Goal: Task Accomplishment & Management: Manage account settings

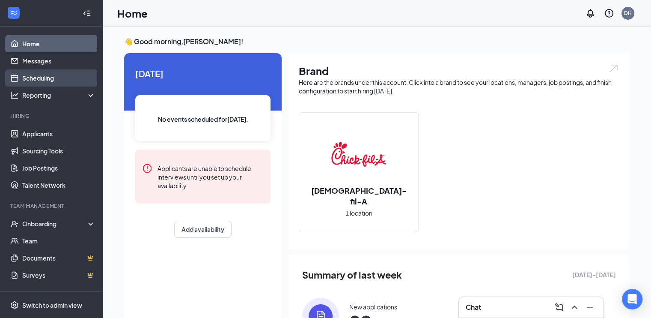
click at [55, 75] on link "Scheduling" at bounding box center [58, 77] width 73 height 17
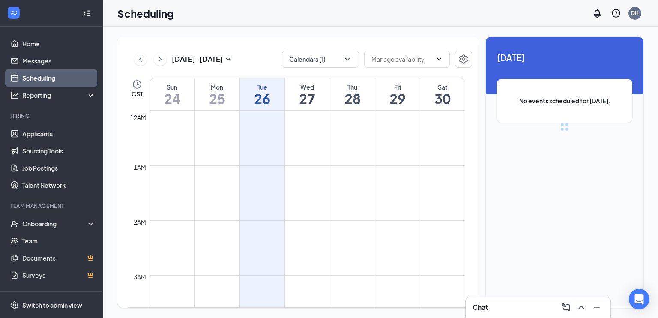
scroll to position [421, 0]
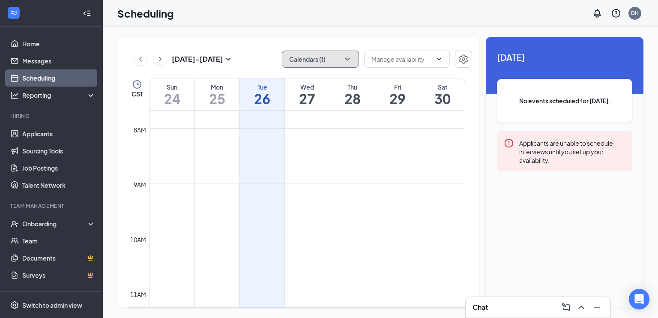
click at [346, 57] on icon "ChevronDown" at bounding box center [347, 59] width 9 height 9
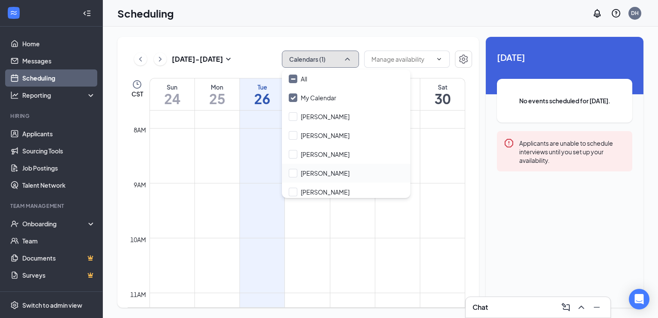
scroll to position [41, 0]
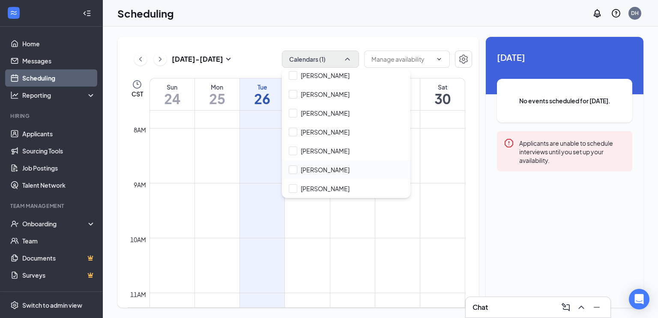
click at [322, 162] on div "[PERSON_NAME]" at bounding box center [346, 169] width 128 height 19
checkbox input "true"
click at [422, 8] on div "Scheduling DH" at bounding box center [380, 13] width 555 height 27
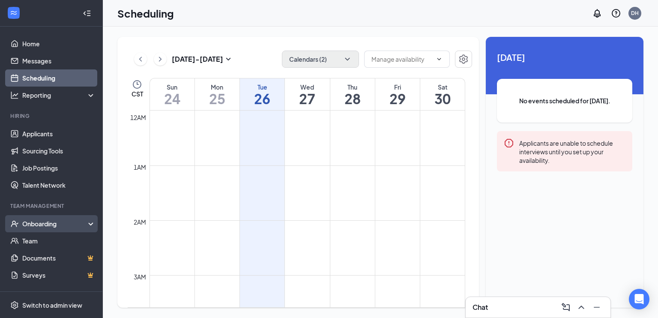
click at [44, 224] on div "Onboarding" at bounding box center [55, 223] width 66 height 9
click at [38, 243] on link "Overview" at bounding box center [58, 240] width 73 height 17
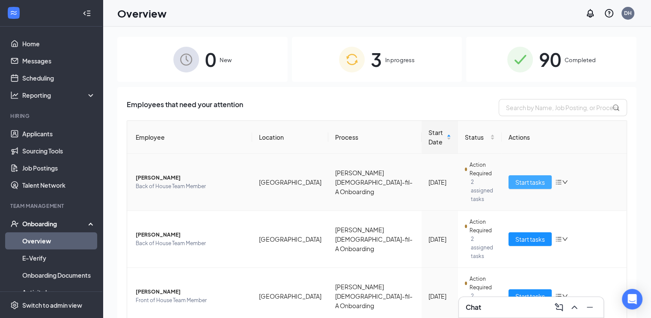
click at [527, 177] on span "Start tasks" at bounding box center [530, 181] width 30 height 9
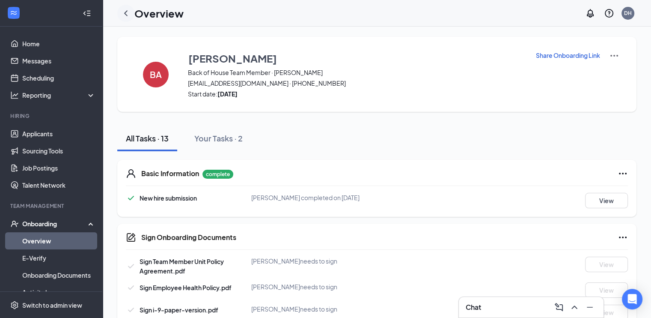
click at [127, 16] on icon "ChevronLeft" at bounding box center [126, 13] width 10 height 10
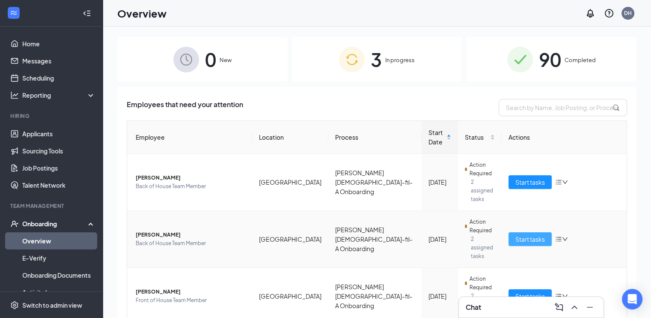
click at [526, 234] on span "Start tasks" at bounding box center [530, 238] width 30 height 9
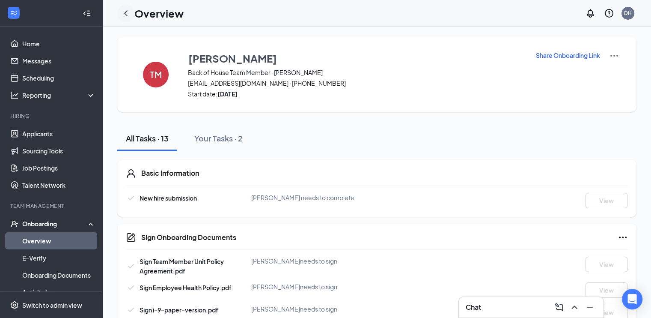
click at [126, 13] on icon "ChevronLeft" at bounding box center [126, 13] width 10 height 10
